Goal: Browse casually: Explore the website without a specific task or goal

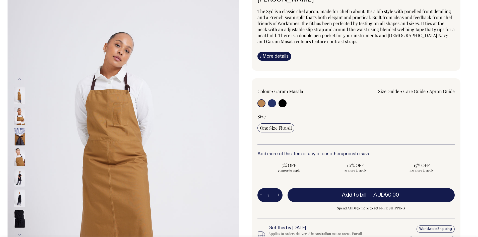
scroll to position [50, 0]
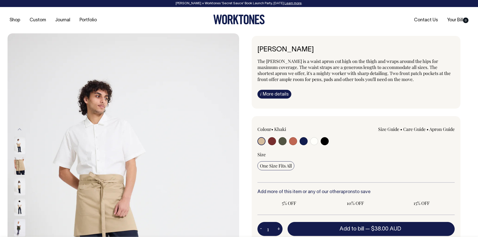
radio input "true"
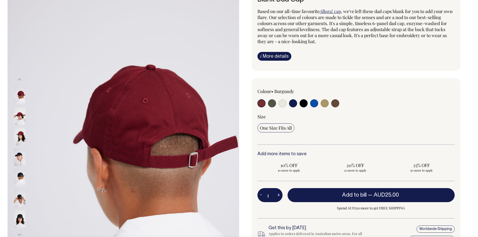
scroll to position [50, 0]
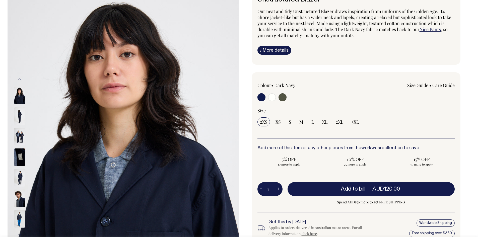
scroll to position [50, 0]
